Goal: Transaction & Acquisition: Purchase product/service

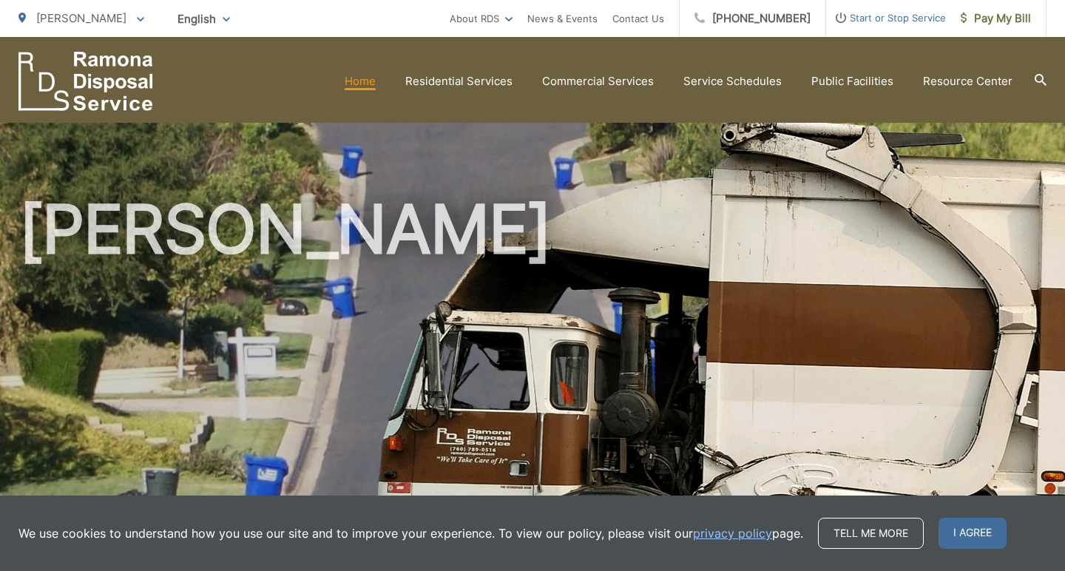
scroll to position [510, 0]
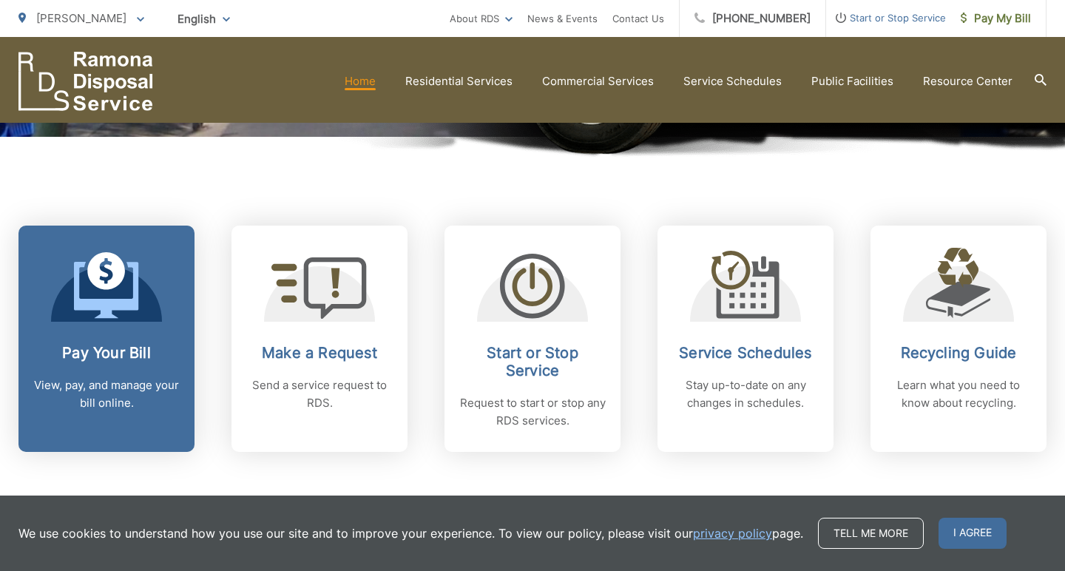
click at [148, 315] on div at bounding box center [106, 285] width 111 height 74
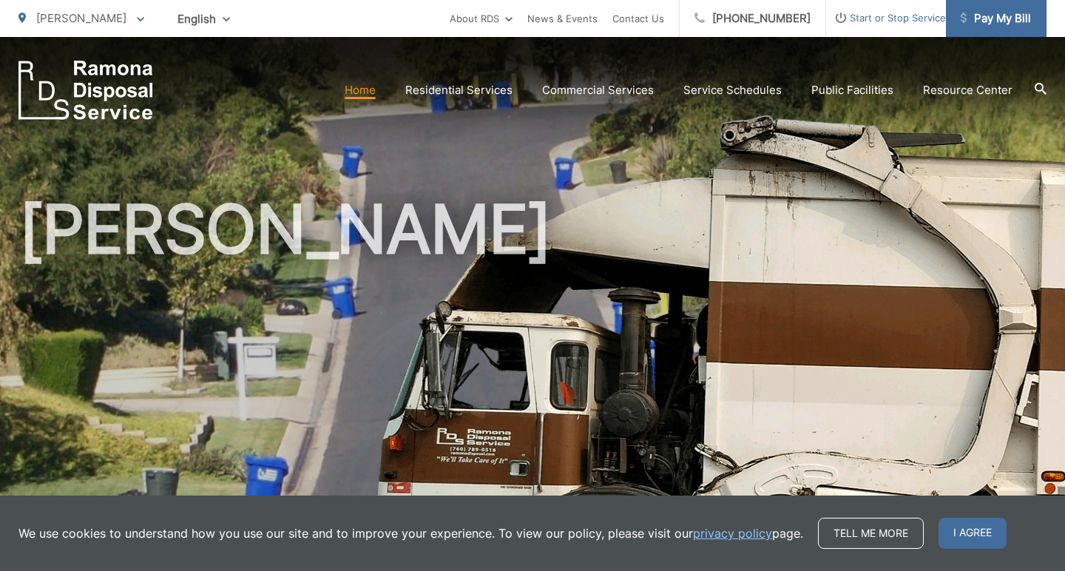
click at [1004, 19] on span "Pay My Bill" at bounding box center [995, 19] width 70 height 18
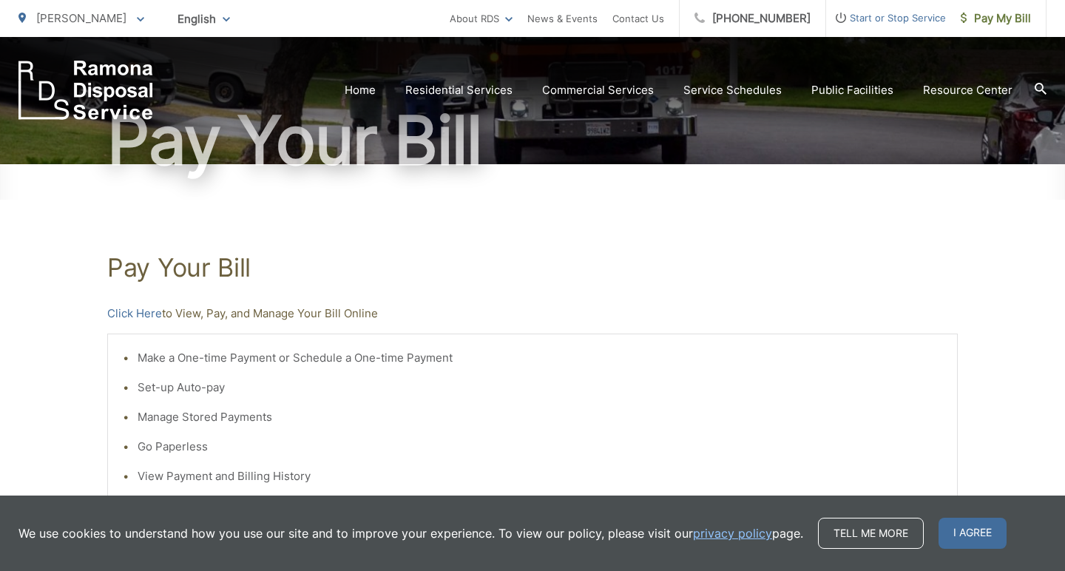
scroll to position [144, 0]
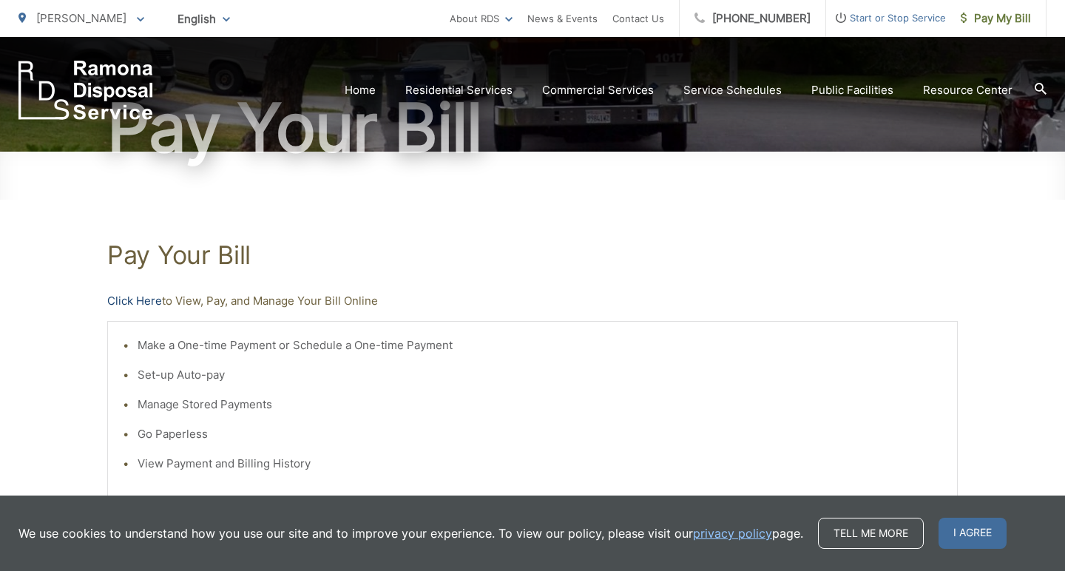
click at [140, 300] on link "Click Here" at bounding box center [134, 301] width 55 height 18
click at [1021, 15] on span "Pay My Bill" at bounding box center [995, 19] width 70 height 18
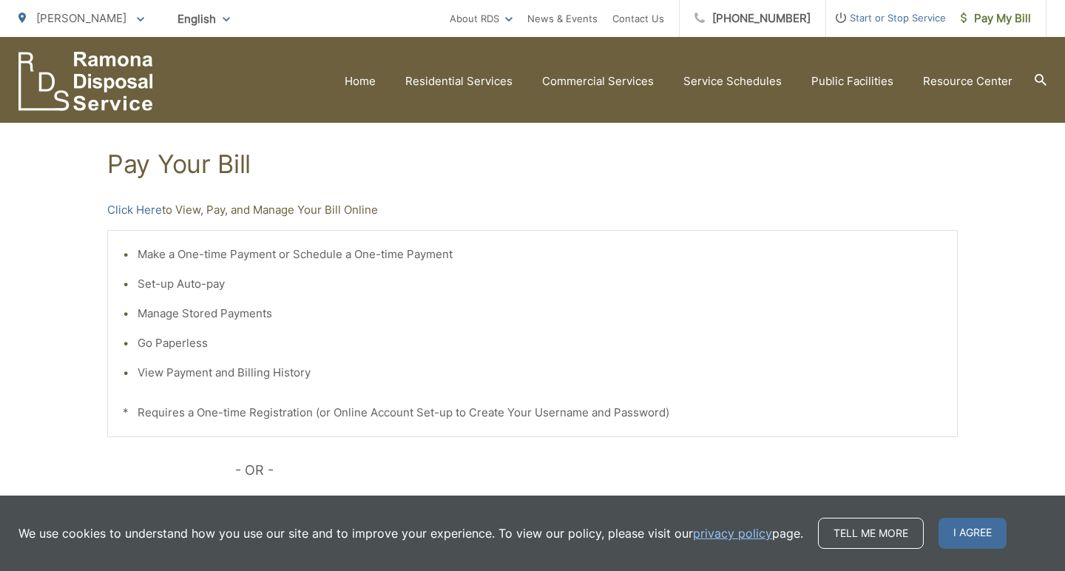
scroll to position [234, 0]
click at [135, 208] on link "Click Here" at bounding box center [134, 211] width 55 height 18
